Goal: Obtain resource: Download file/media

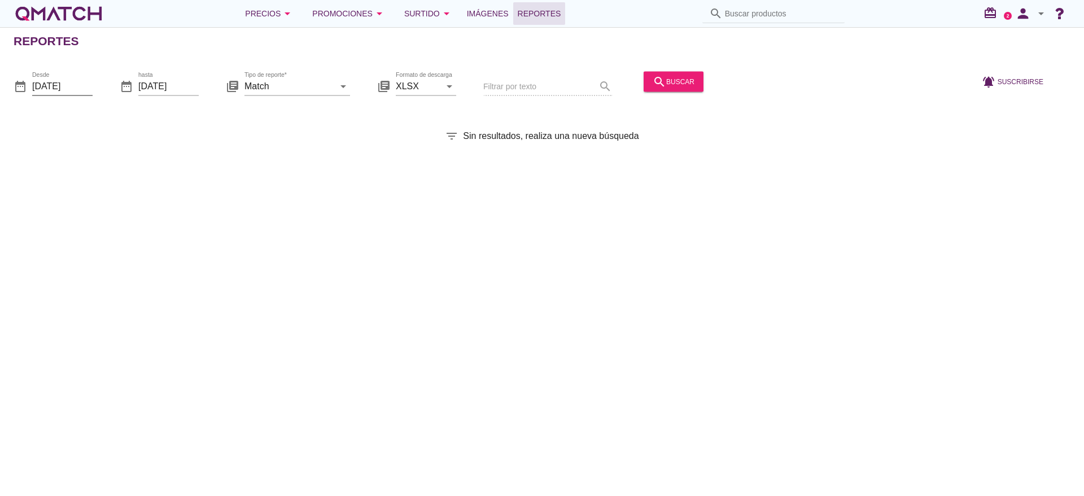
click at [55, 87] on input "[DATE]" at bounding box center [62, 86] width 60 height 18
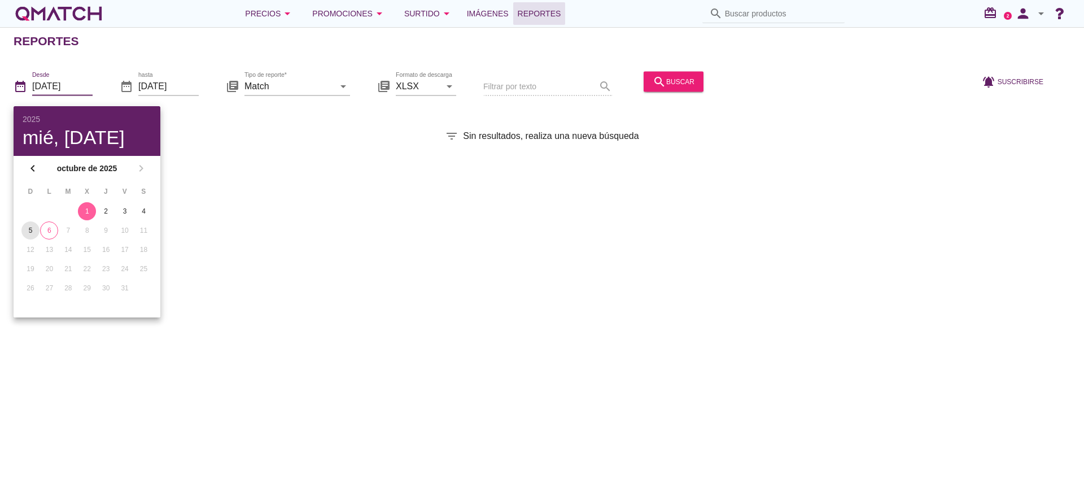
click at [31, 230] on div "5" at bounding box center [30, 230] width 18 height 10
click at [49, 229] on div "6" at bounding box center [49, 230] width 17 height 10
type input "[DATE]"
click at [330, 91] on input "Match" at bounding box center [290, 86] width 90 height 18
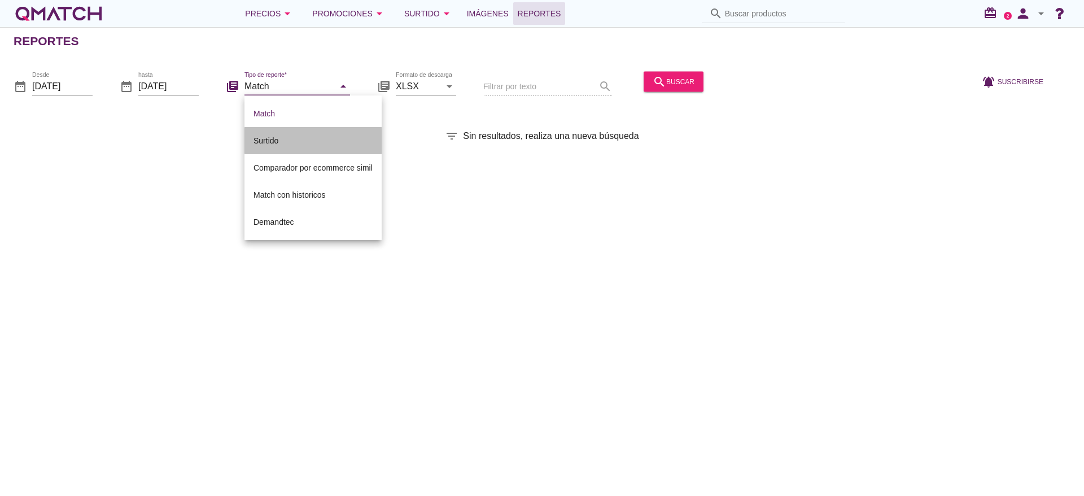
click at [260, 146] on div "Surtido" at bounding box center [313, 141] width 119 height 14
type input "Surtido"
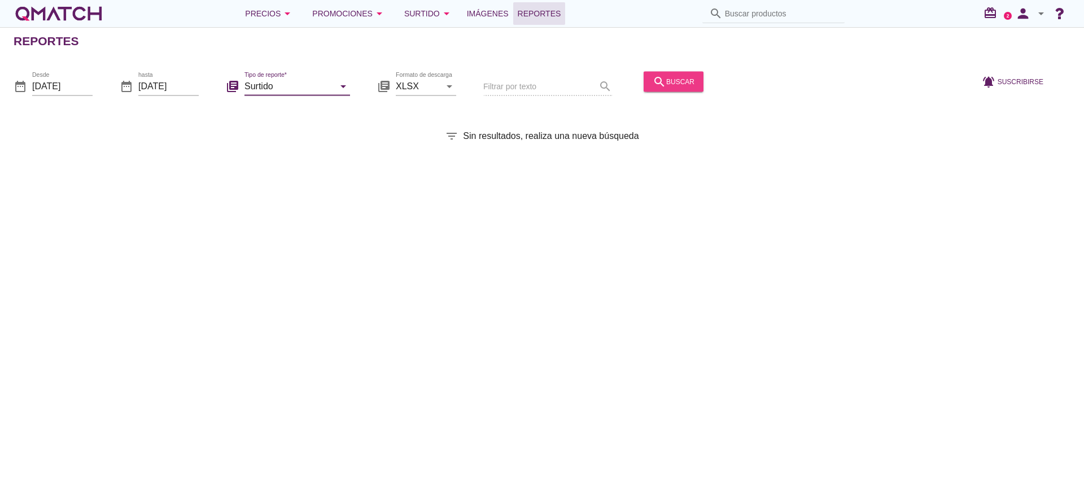
click at [692, 81] on button "search buscar" at bounding box center [674, 81] width 60 height 20
click at [68, 93] on input "[DATE]" at bounding box center [62, 86] width 60 height 18
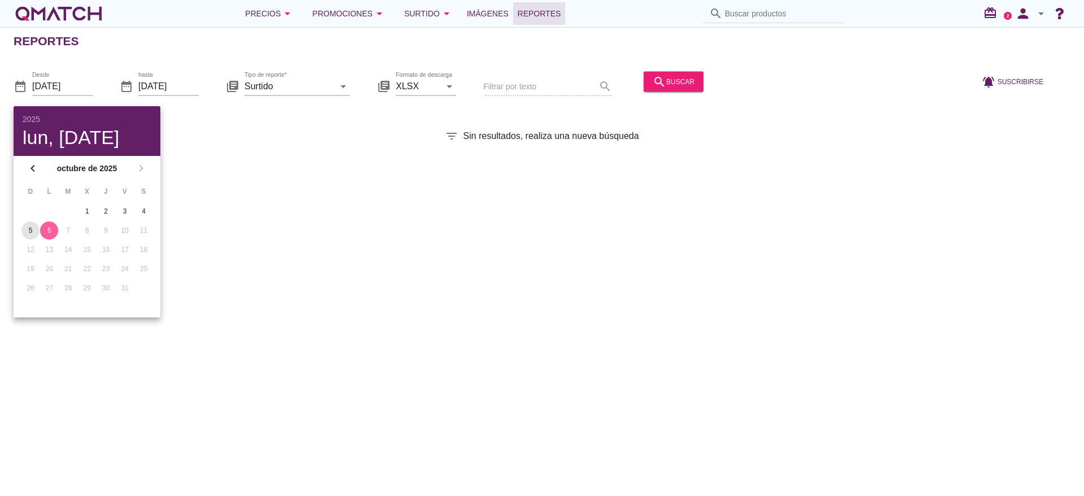
click at [32, 224] on button "5" at bounding box center [30, 230] width 18 height 18
type input "2025-10-05"
click at [665, 83] on div "search buscar" at bounding box center [674, 82] width 42 height 14
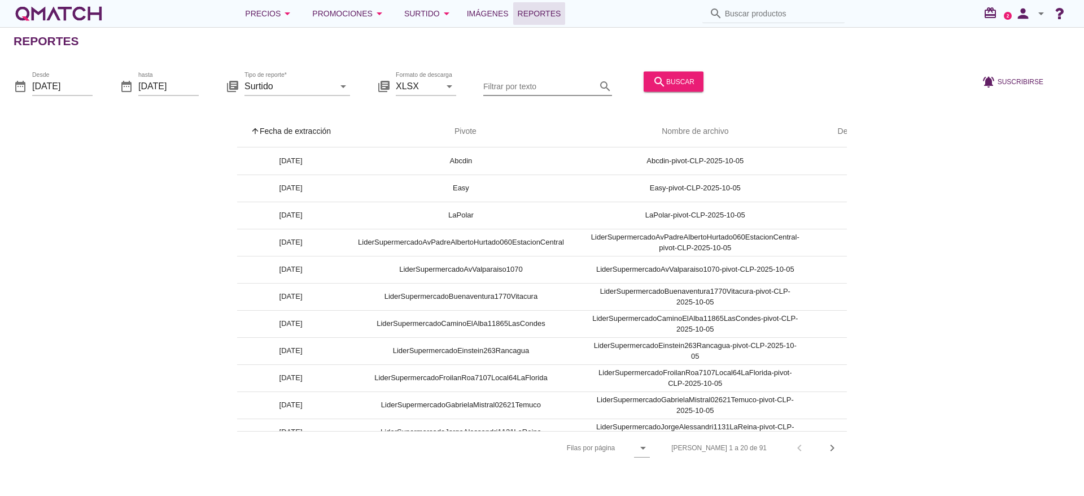
click at [536, 82] on input "Filtrar por texto" at bounding box center [539, 86] width 113 height 18
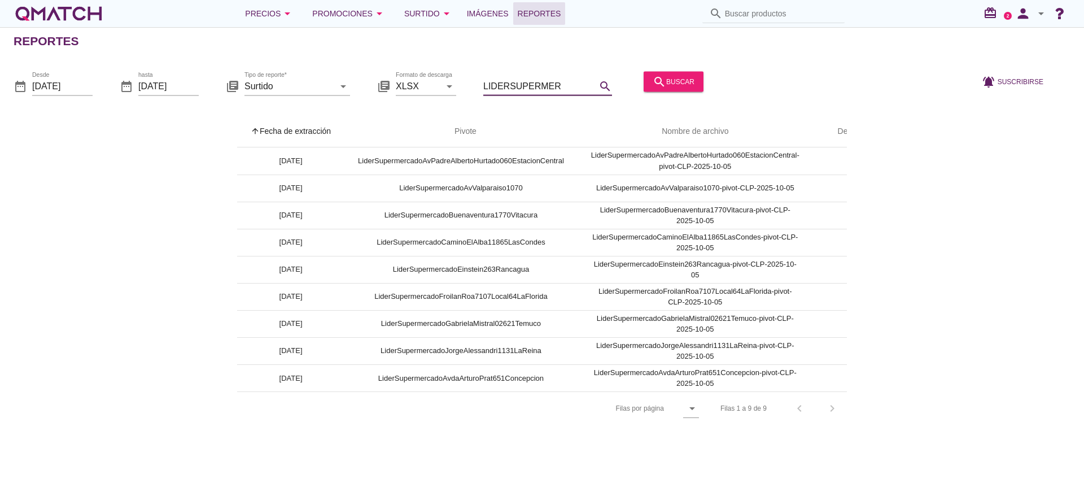
drag, startPoint x: 573, startPoint y: 84, endPoint x: 512, endPoint y: 93, distance: 62.1
click at [512, 93] on input "LIDERSUPERMER" at bounding box center [539, 86] width 113 height 18
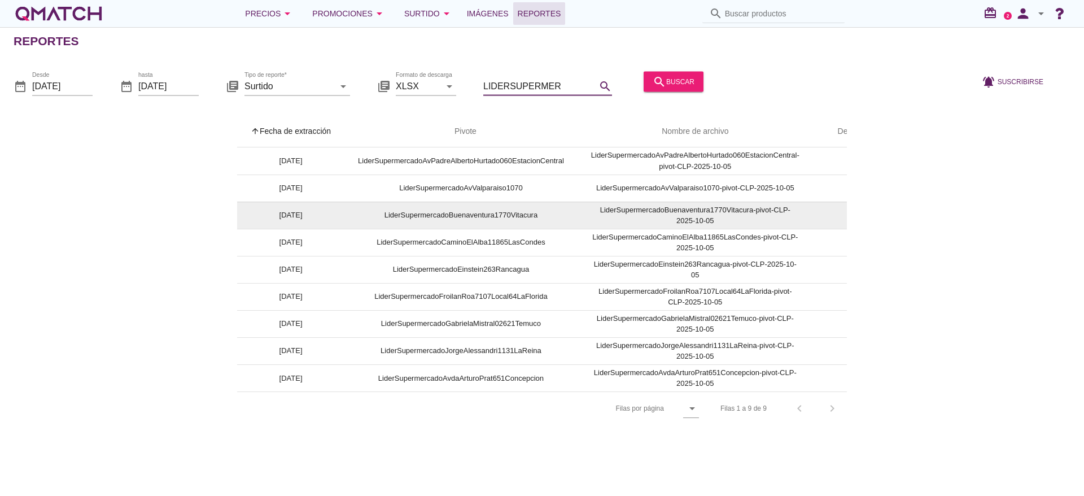
type input "LIDERSUPERMER"
click at [513, 212] on td "LiderSupermercadoBuenaventura1770Vitacura" at bounding box center [460, 215] width 233 height 27
click at [456, 215] on td "LiderSupermercadoBuenaventura1770Vitacura" at bounding box center [460, 215] width 233 height 27
click at [439, 206] on td "LiderSupermercadoBuenaventura1770Vitacura" at bounding box center [460, 215] width 233 height 27
click at [452, 216] on td "LiderSupermercadoBuenaventura1770Vitacura" at bounding box center [460, 215] width 233 height 27
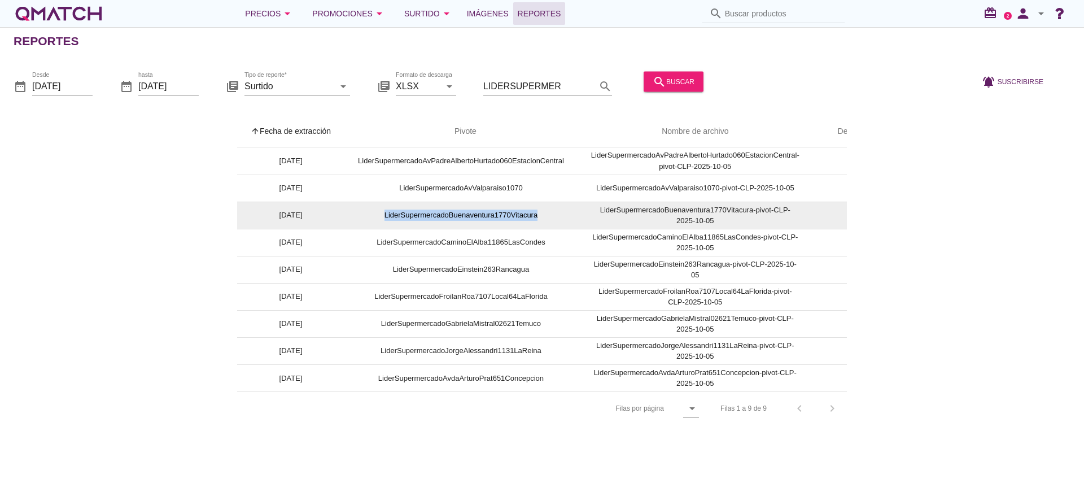
click at [452, 216] on td "LiderSupermercadoBuenaventura1770Vitacura" at bounding box center [460, 215] width 233 height 27
click at [629, 208] on td "LiderSupermercadoBuenaventura1770Vitacura-pivot-CLP-2025-10-05" at bounding box center [695, 215] width 235 height 27
click at [822, 215] on td "cloud_download" at bounding box center [856, 215] width 86 height 27
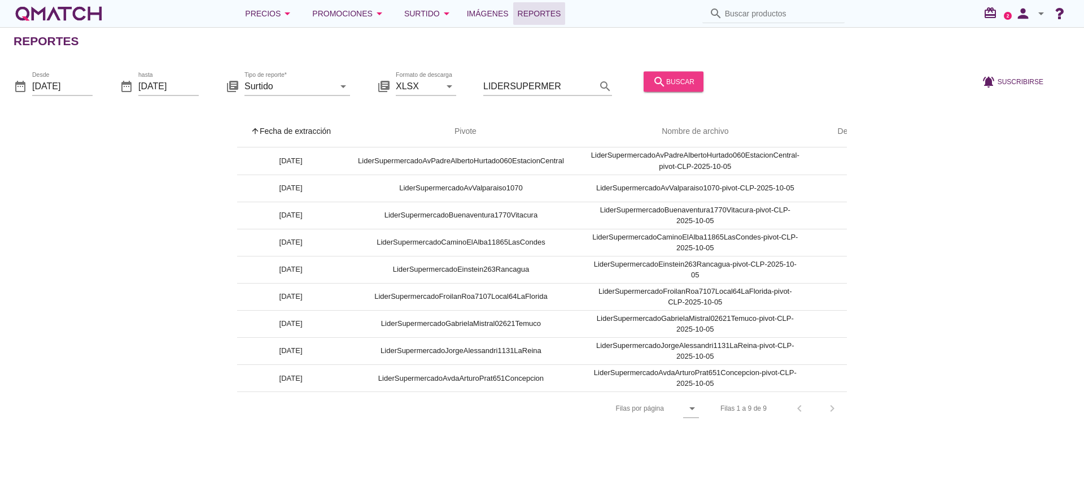
click at [673, 81] on div "search buscar" at bounding box center [674, 82] width 42 height 14
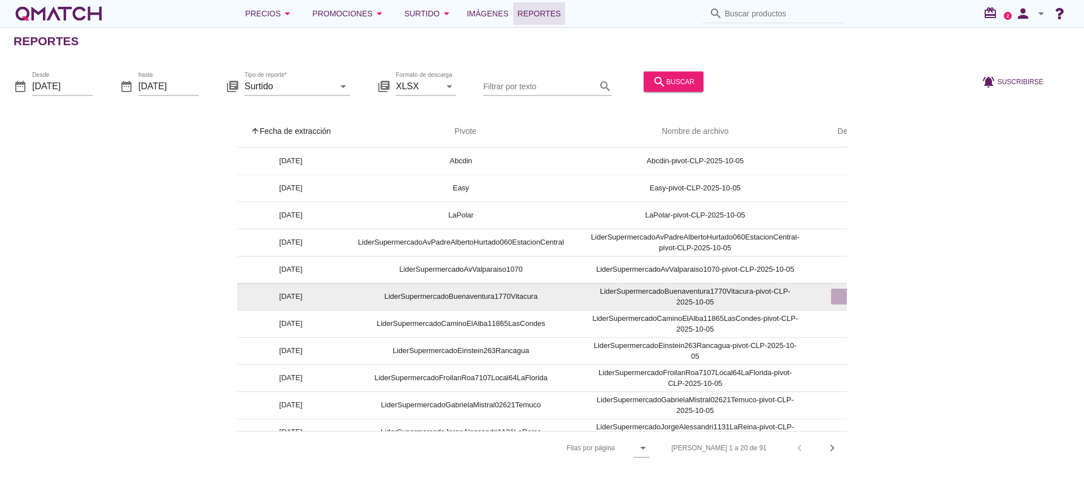
click at [838, 294] on div "cloud_download" at bounding box center [856, 297] width 41 height 14
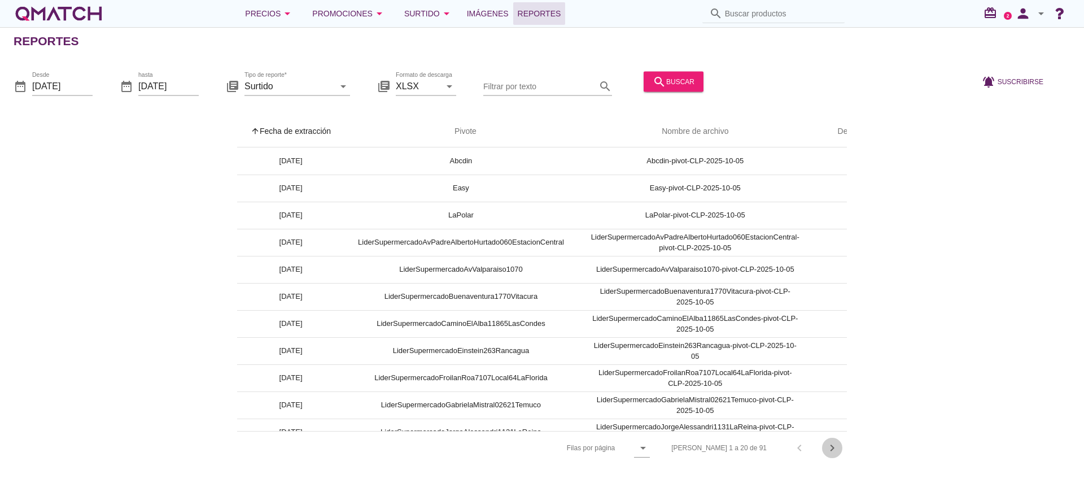
click at [828, 451] on icon "chevron_right" at bounding box center [833, 448] width 14 height 14
